Goal: Information Seeking & Learning: Learn about a topic

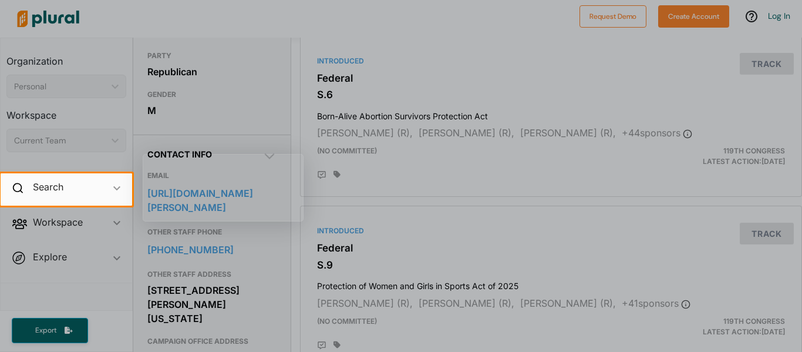
scroll to position [261, 0]
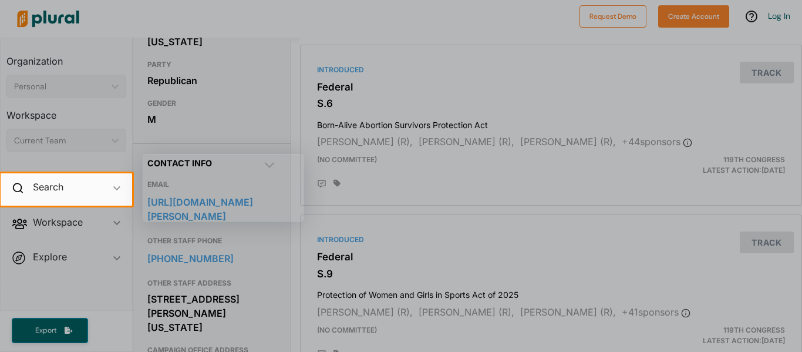
click at [677, 241] on div at bounding box center [401, 278] width 802 height 146
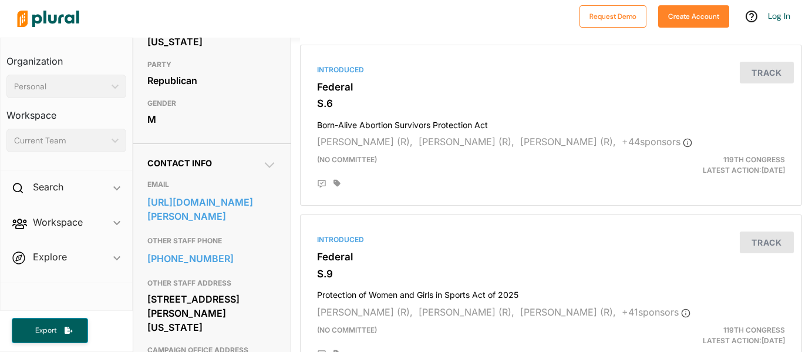
click at [162, 220] on link "[URL][DOMAIN_NAME][PERSON_NAME]" at bounding box center [211, 209] width 129 height 32
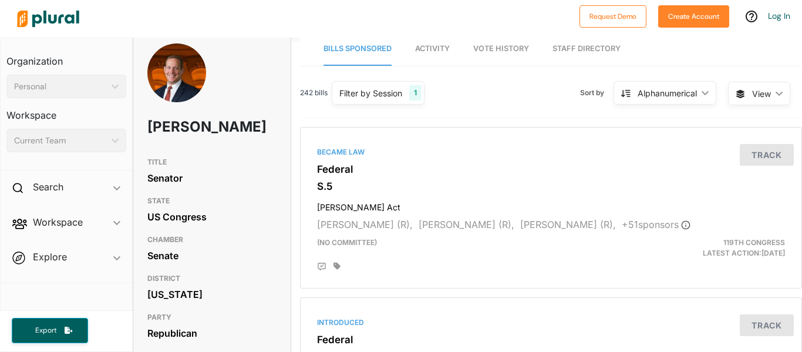
scroll to position [0, 0]
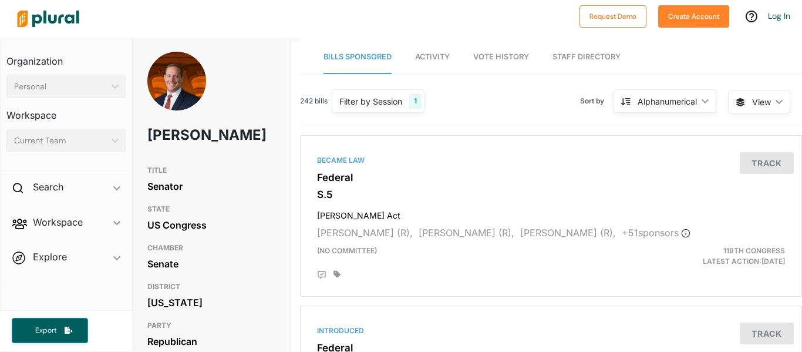
click at [440, 65] on link "Activity" at bounding box center [432, 56] width 35 height 33
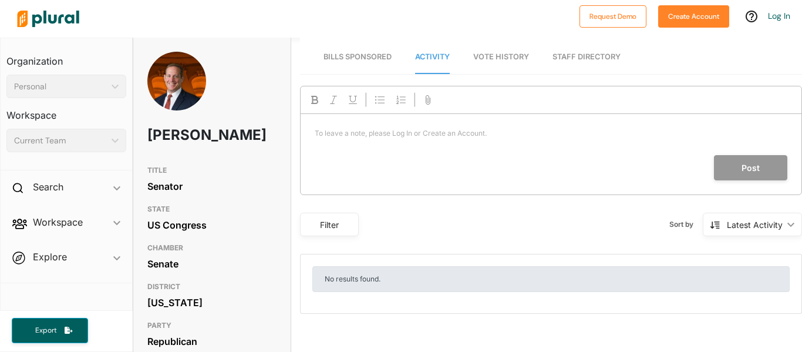
click at [476, 60] on span "Vote History" at bounding box center [501, 56] width 56 height 9
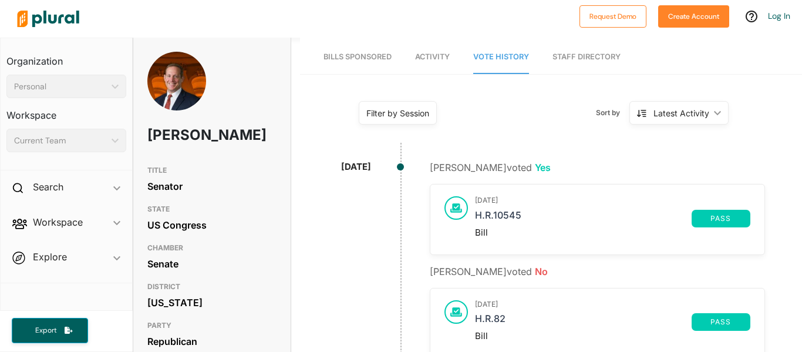
click at [565, 48] on link "Staff Directory" at bounding box center [586, 56] width 68 height 33
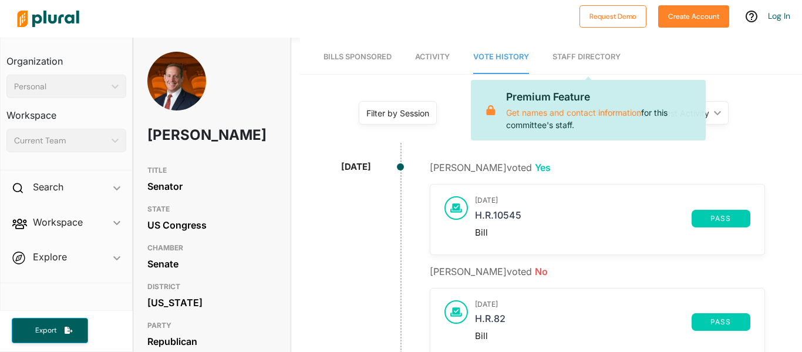
click at [572, 55] on link "Staff Directory" at bounding box center [586, 56] width 68 height 33
click at [346, 57] on span "Bills Sponsored" at bounding box center [357, 56] width 68 height 9
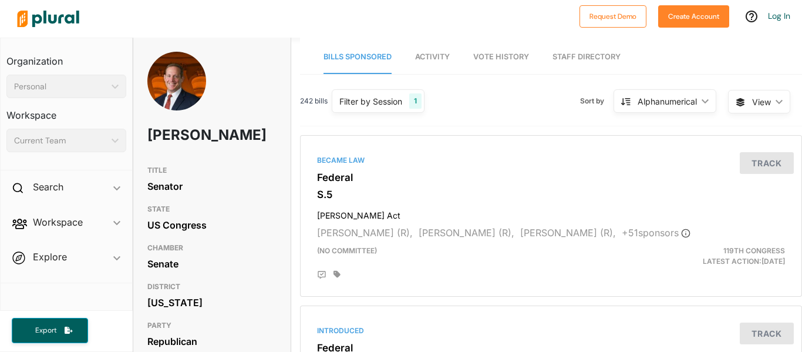
click at [491, 105] on div "242 bills Filter by Session 1 Filter by Session close Current Sessions US Congr…" at bounding box center [551, 106] width 502 height 40
